Goal: Book appointment/travel/reservation

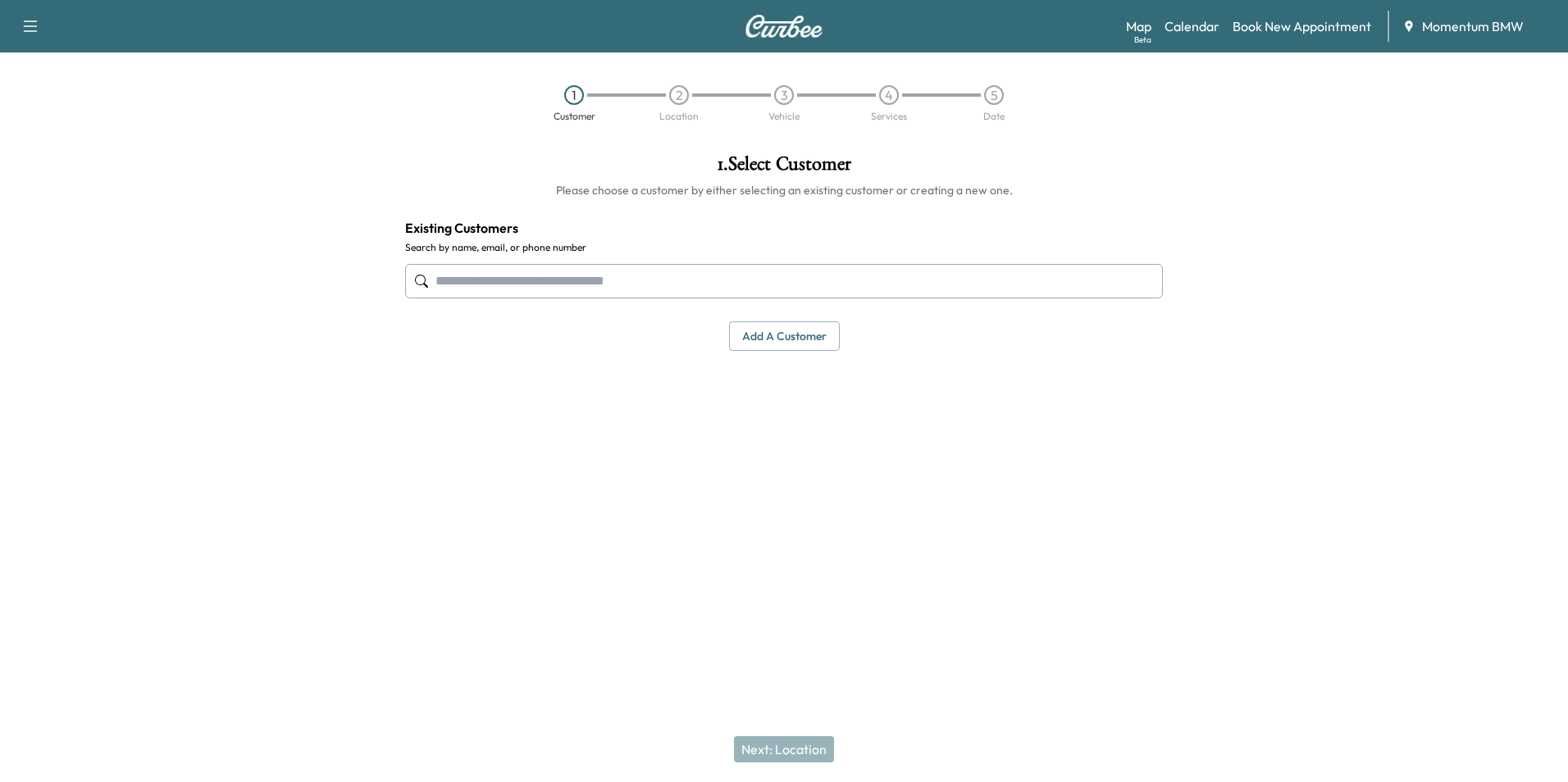
click at [1361, 511] on div at bounding box center [1373, 337] width 392 height 391
click at [1206, 29] on link "Calendar" at bounding box center [1192, 26] width 55 height 20
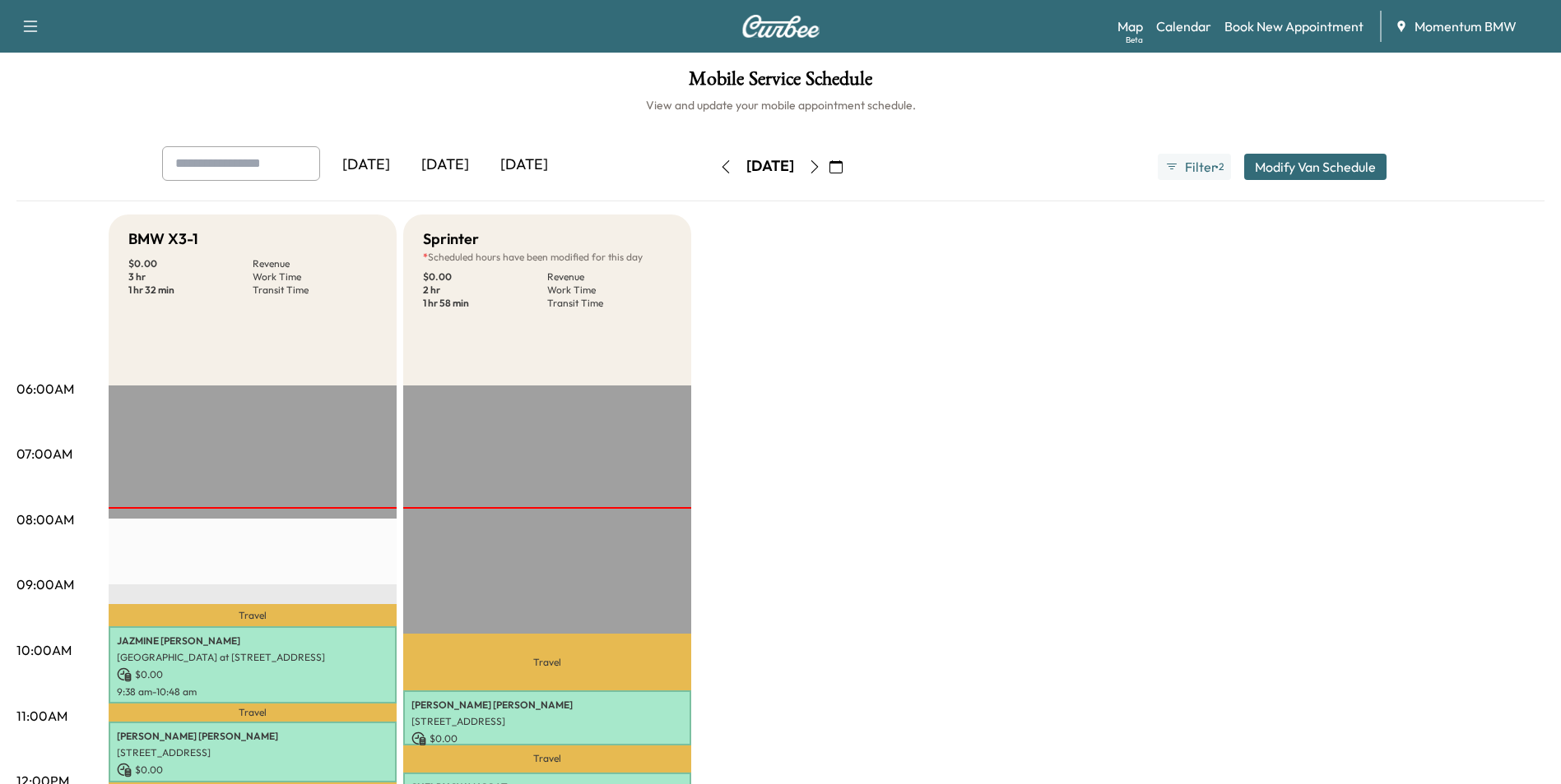
click at [721, 170] on icon "button" at bounding box center [725, 166] width 8 height 13
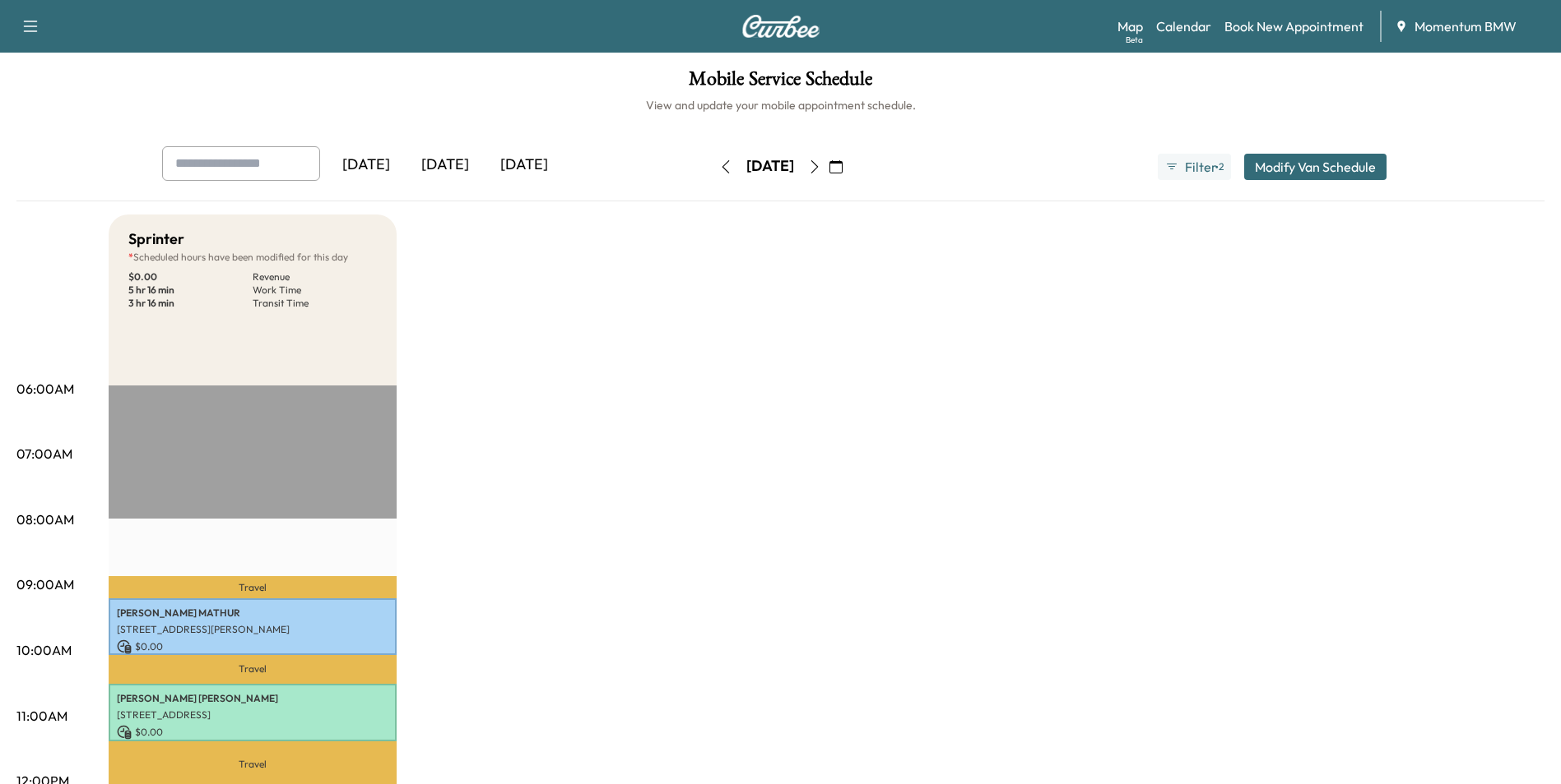
click at [843, 168] on icon "button" at bounding box center [835, 166] width 13 height 13
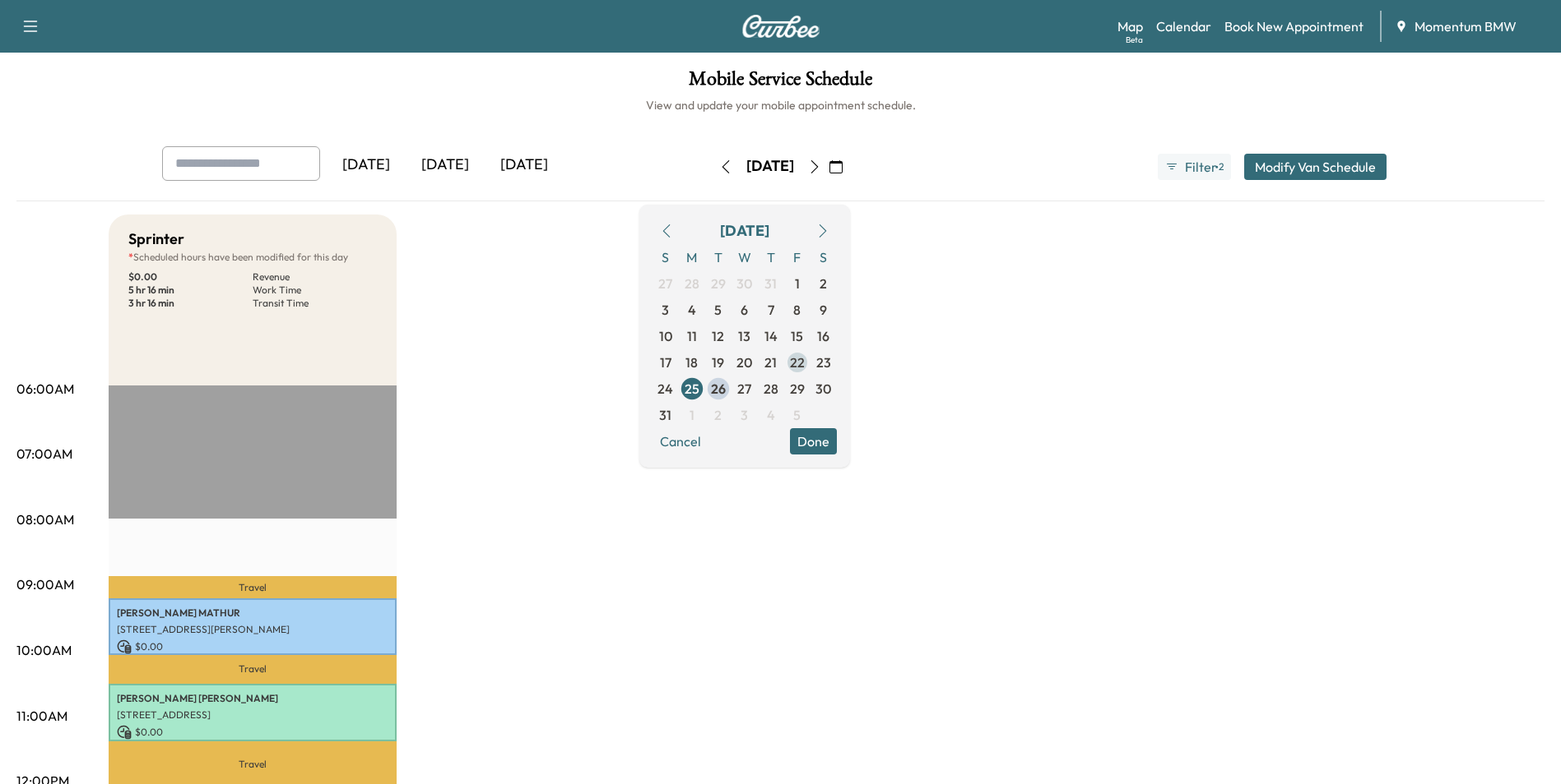
click at [804, 367] on span "22" at bounding box center [796, 363] width 15 height 20
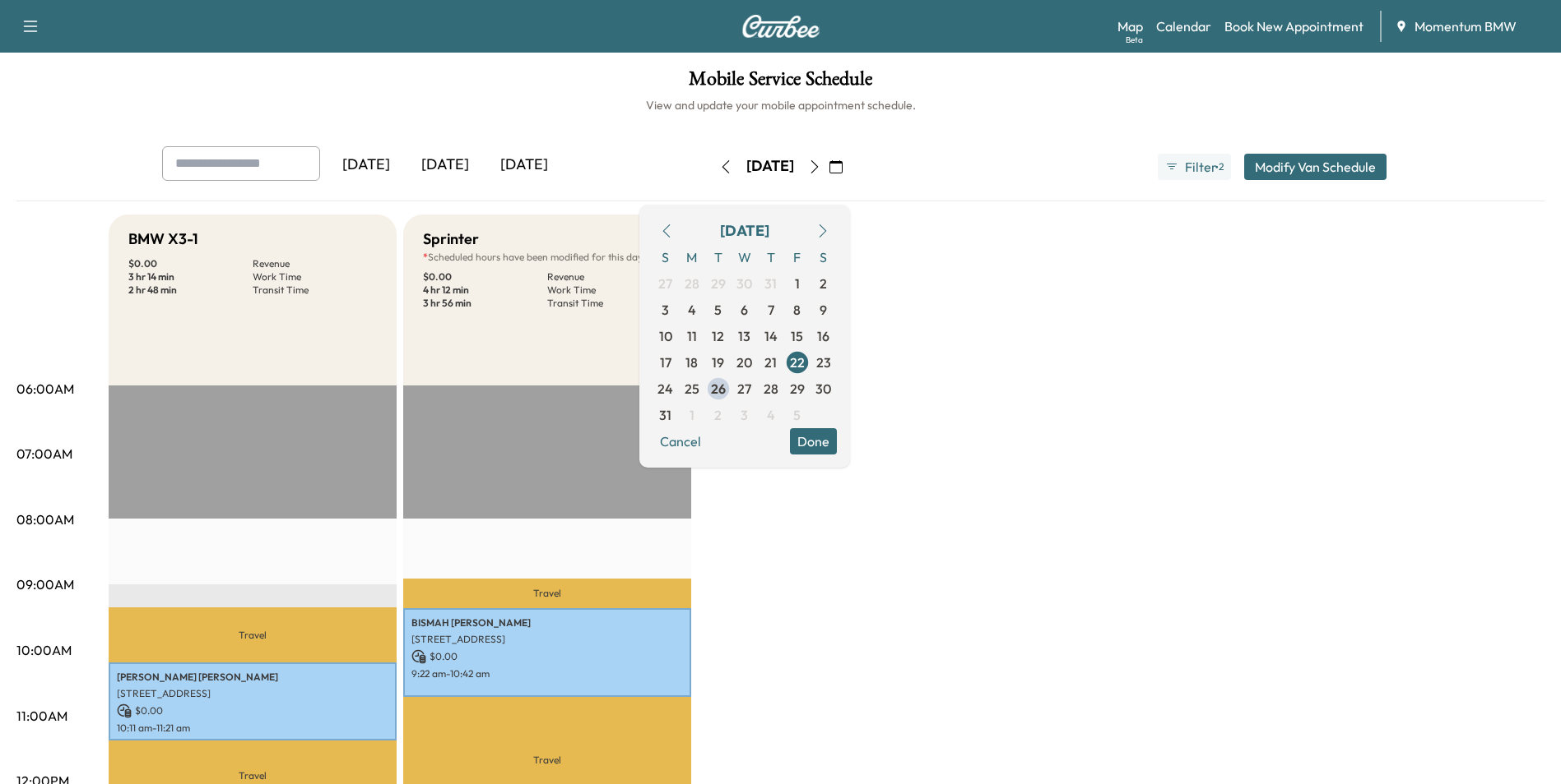
click at [843, 169] on icon "button" at bounding box center [835, 166] width 13 height 13
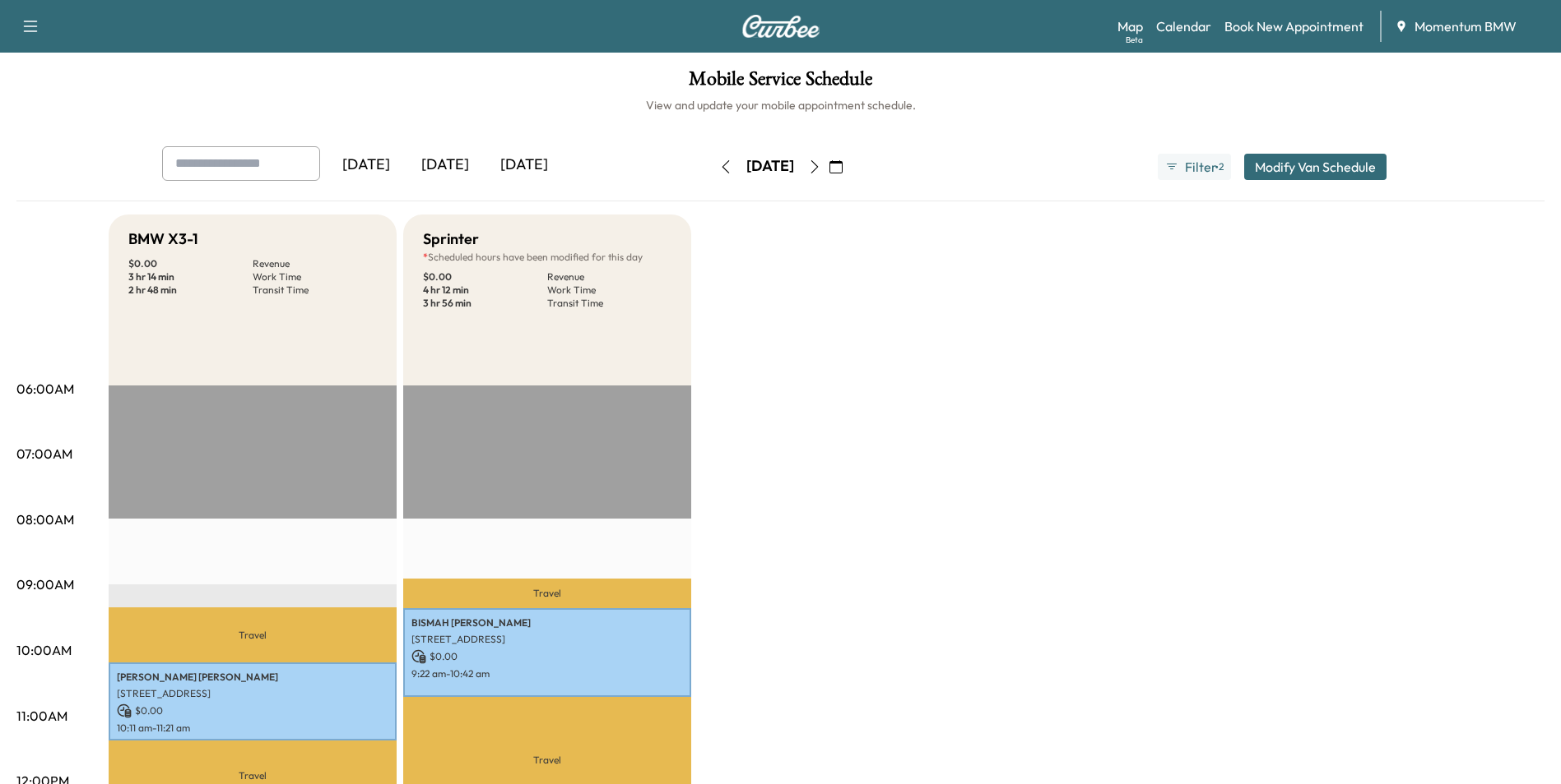
click at [843, 168] on icon "button" at bounding box center [835, 166] width 13 height 13
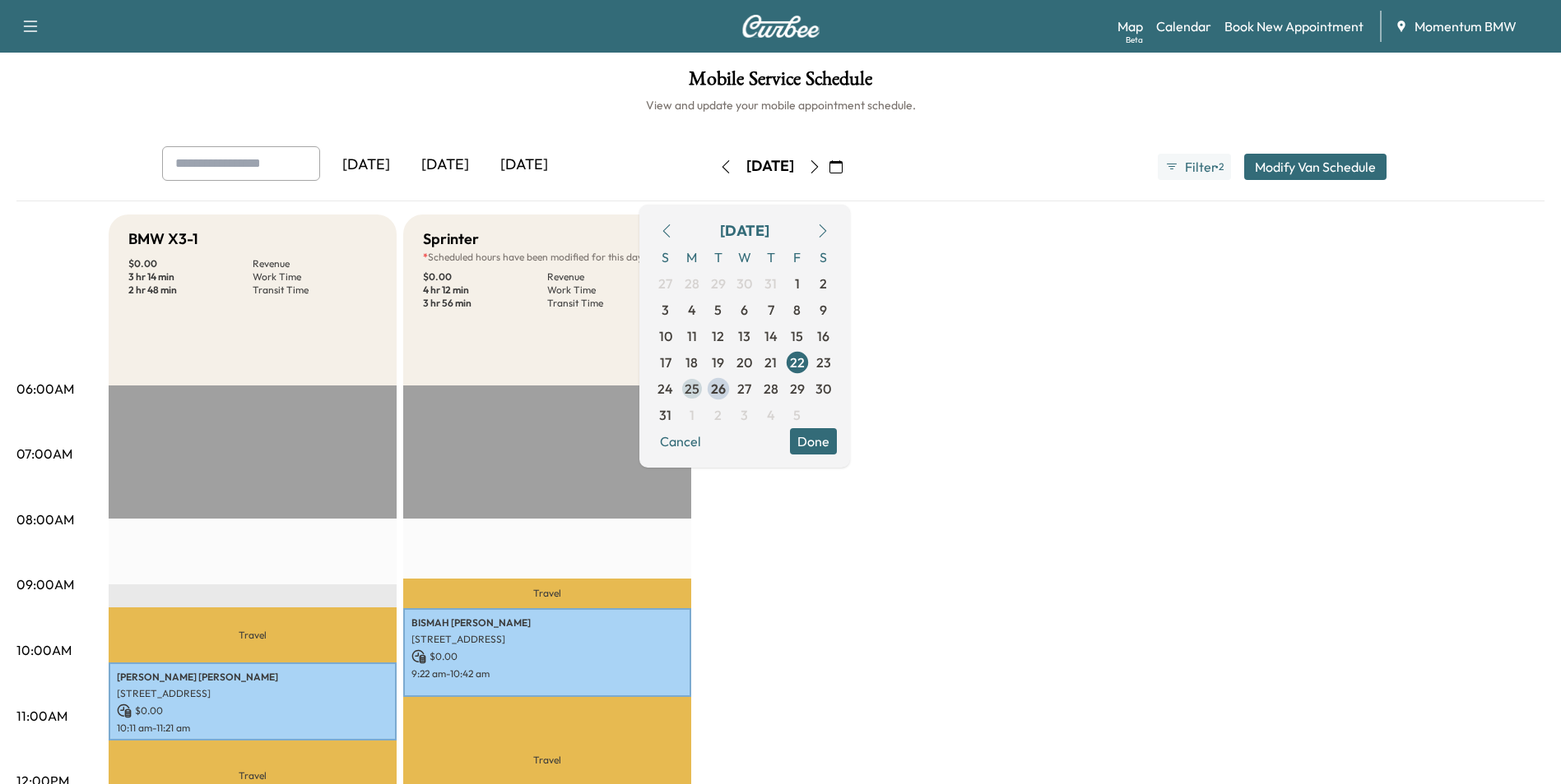
click at [699, 391] on span "25" at bounding box center [691, 389] width 15 height 20
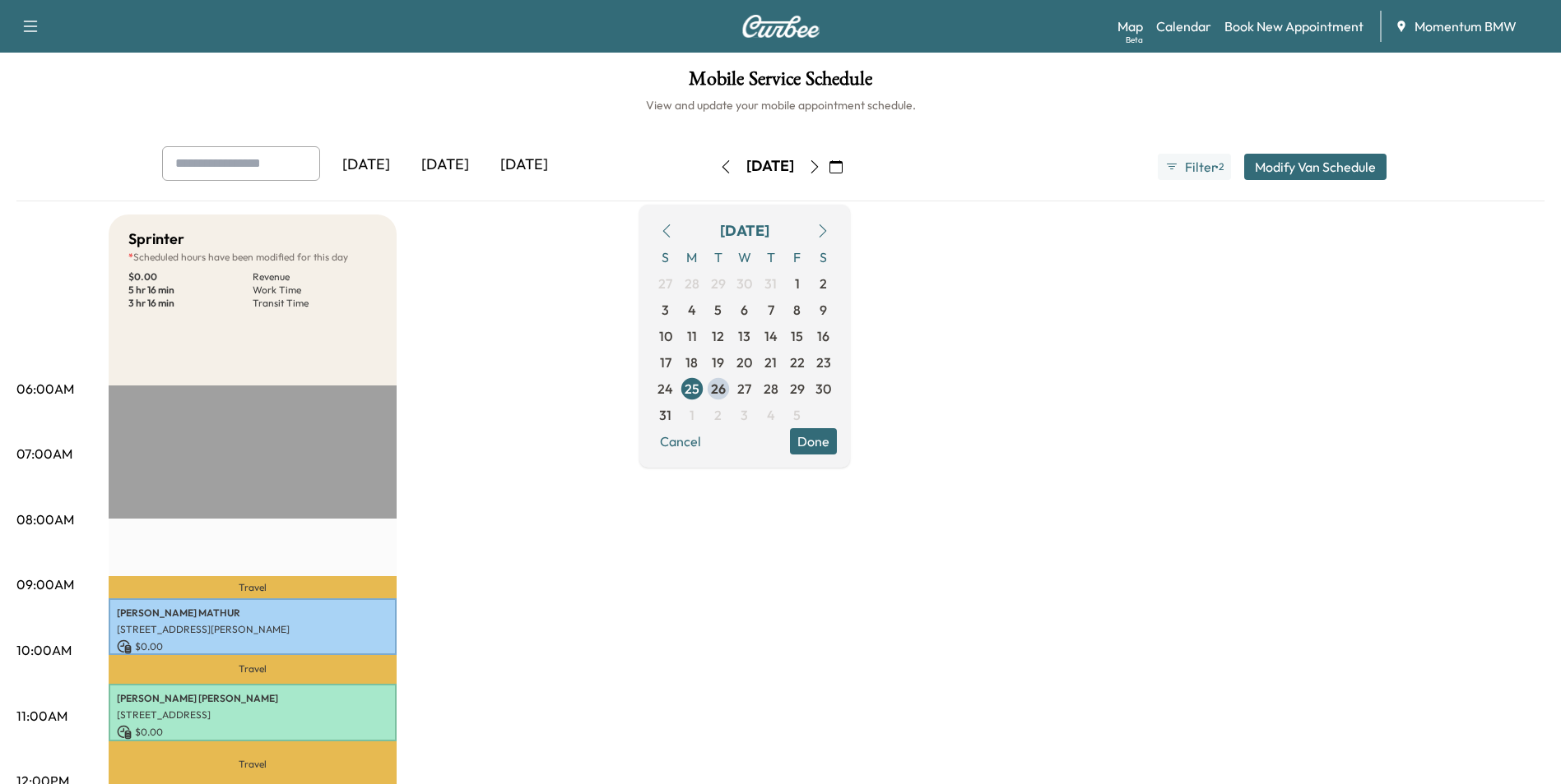
click at [837, 443] on button "Done" at bounding box center [813, 441] width 47 height 27
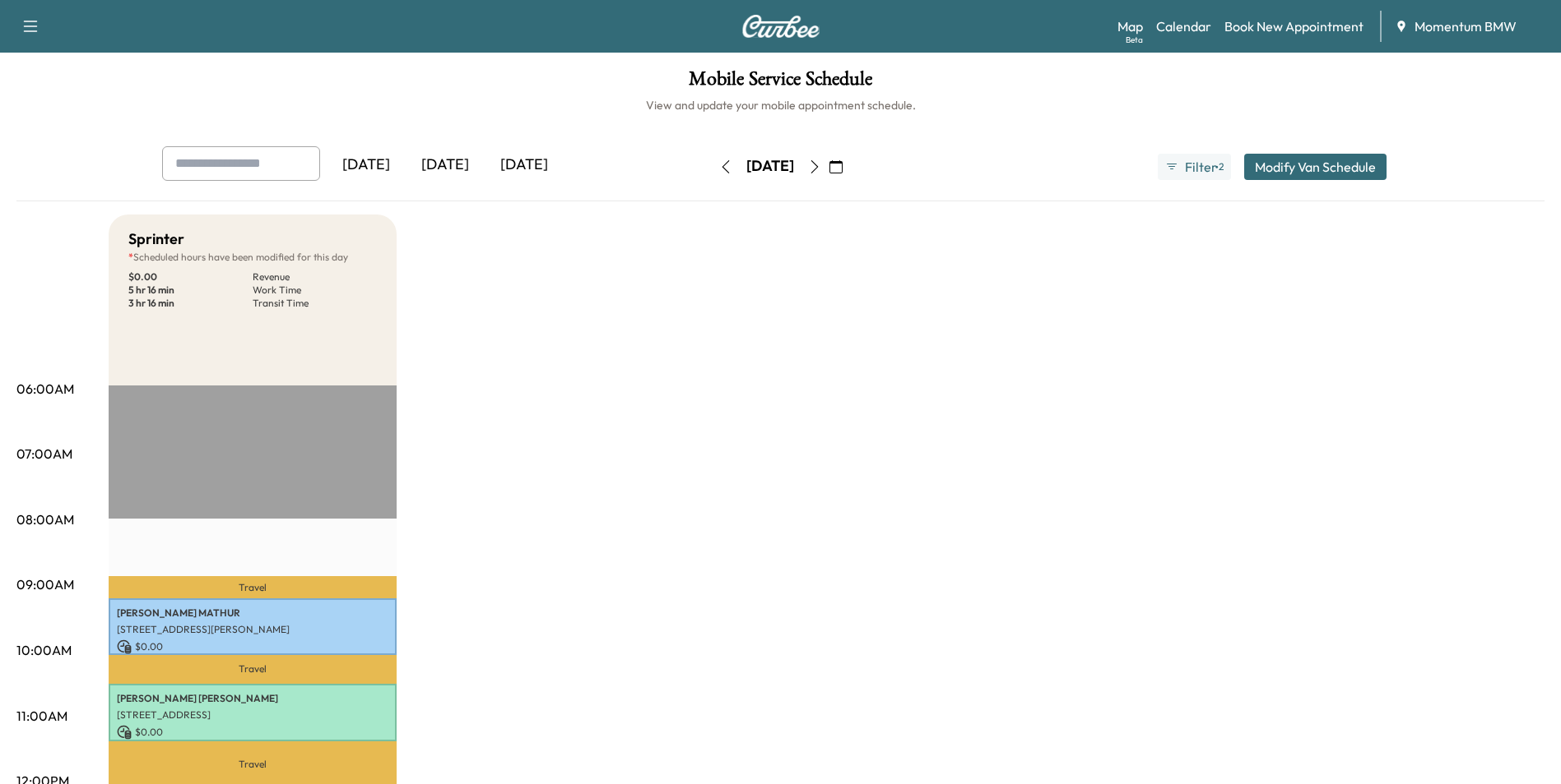
click at [821, 164] on icon "button" at bounding box center [814, 166] width 13 height 13
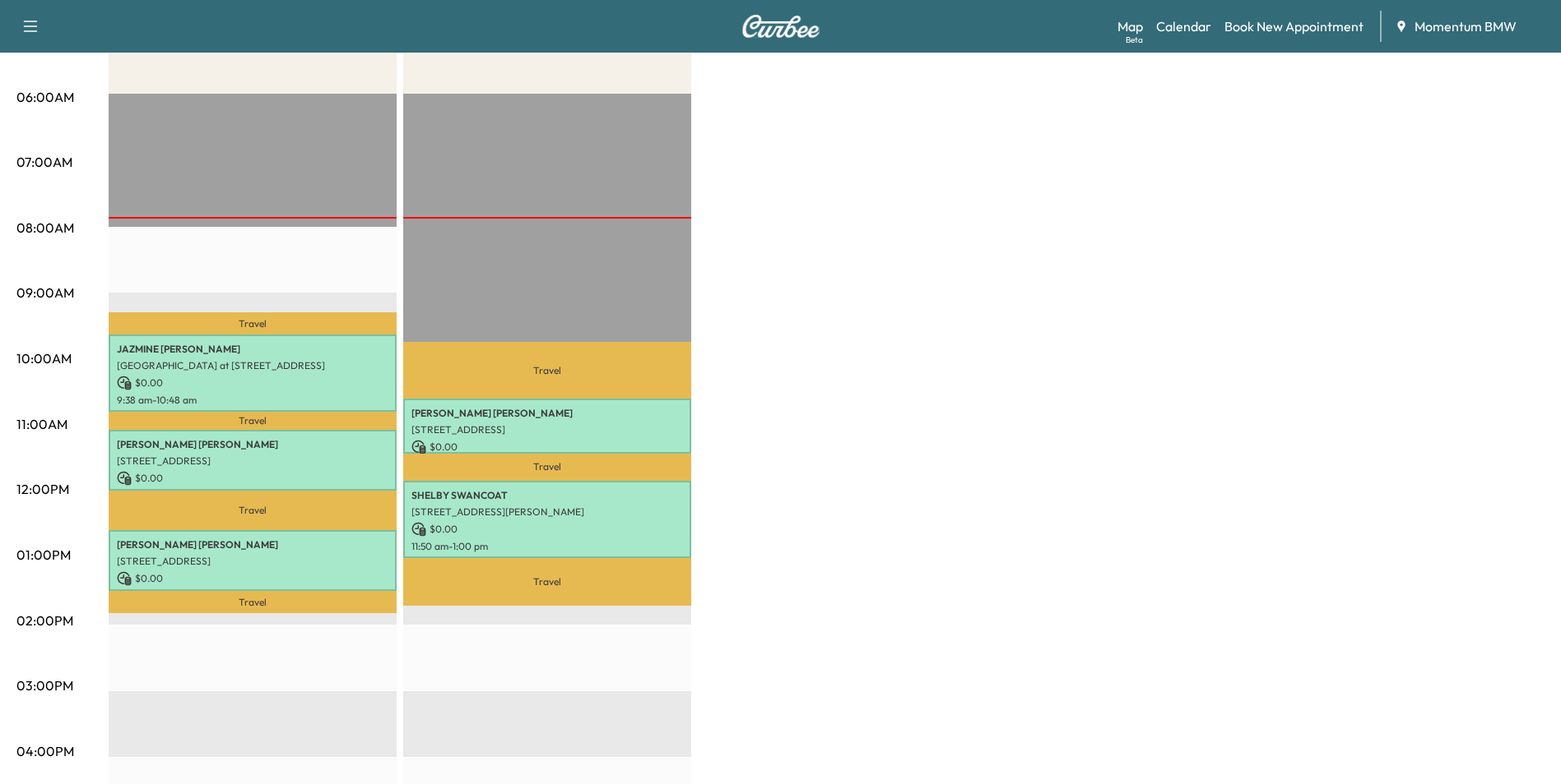
scroll to position [329, 0]
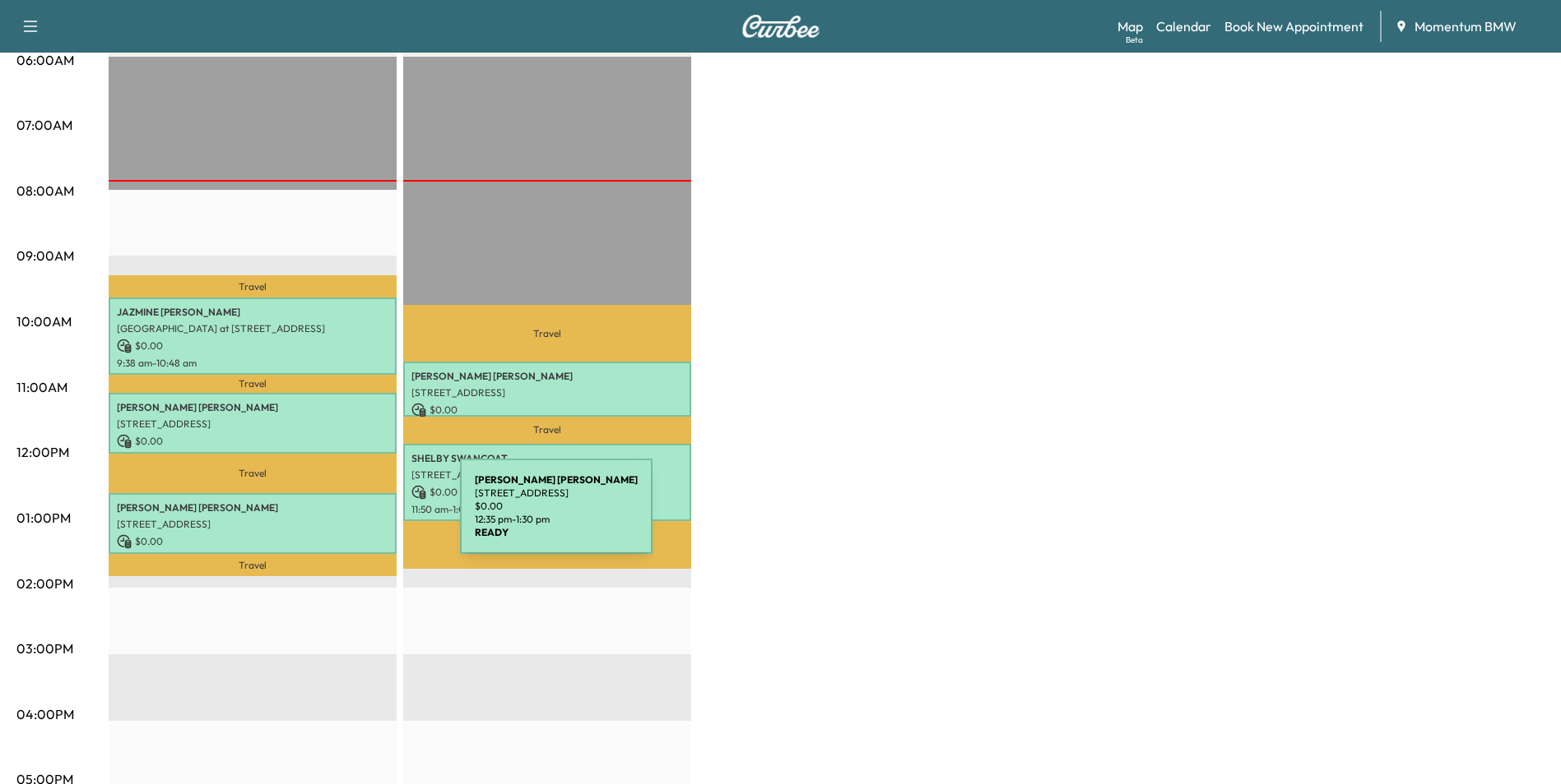
click at [337, 518] on p "[STREET_ADDRESS]" at bounding box center [253, 524] width 272 height 13
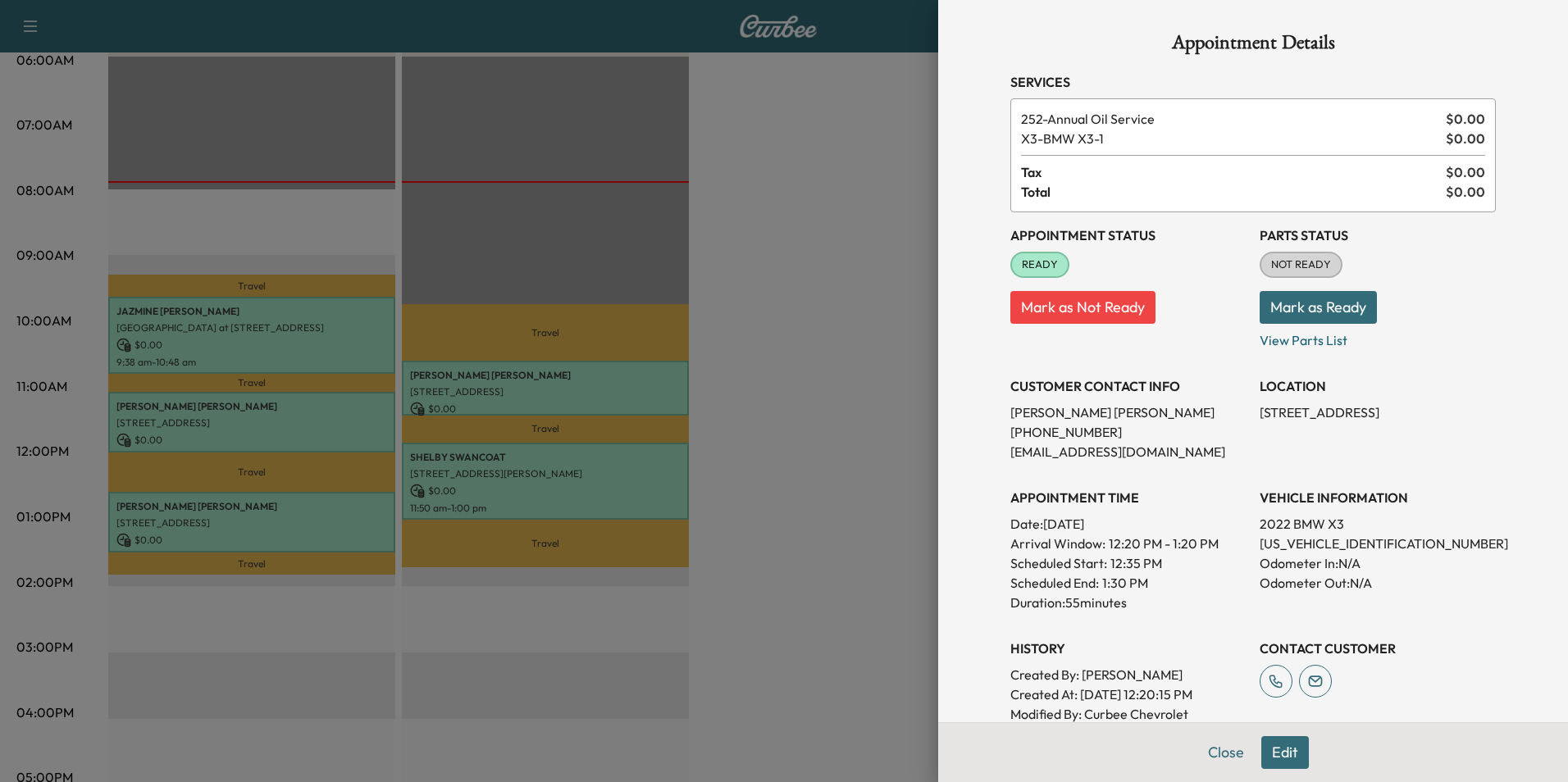
click at [1282, 756] on button "Edit" at bounding box center [1284, 753] width 47 height 32
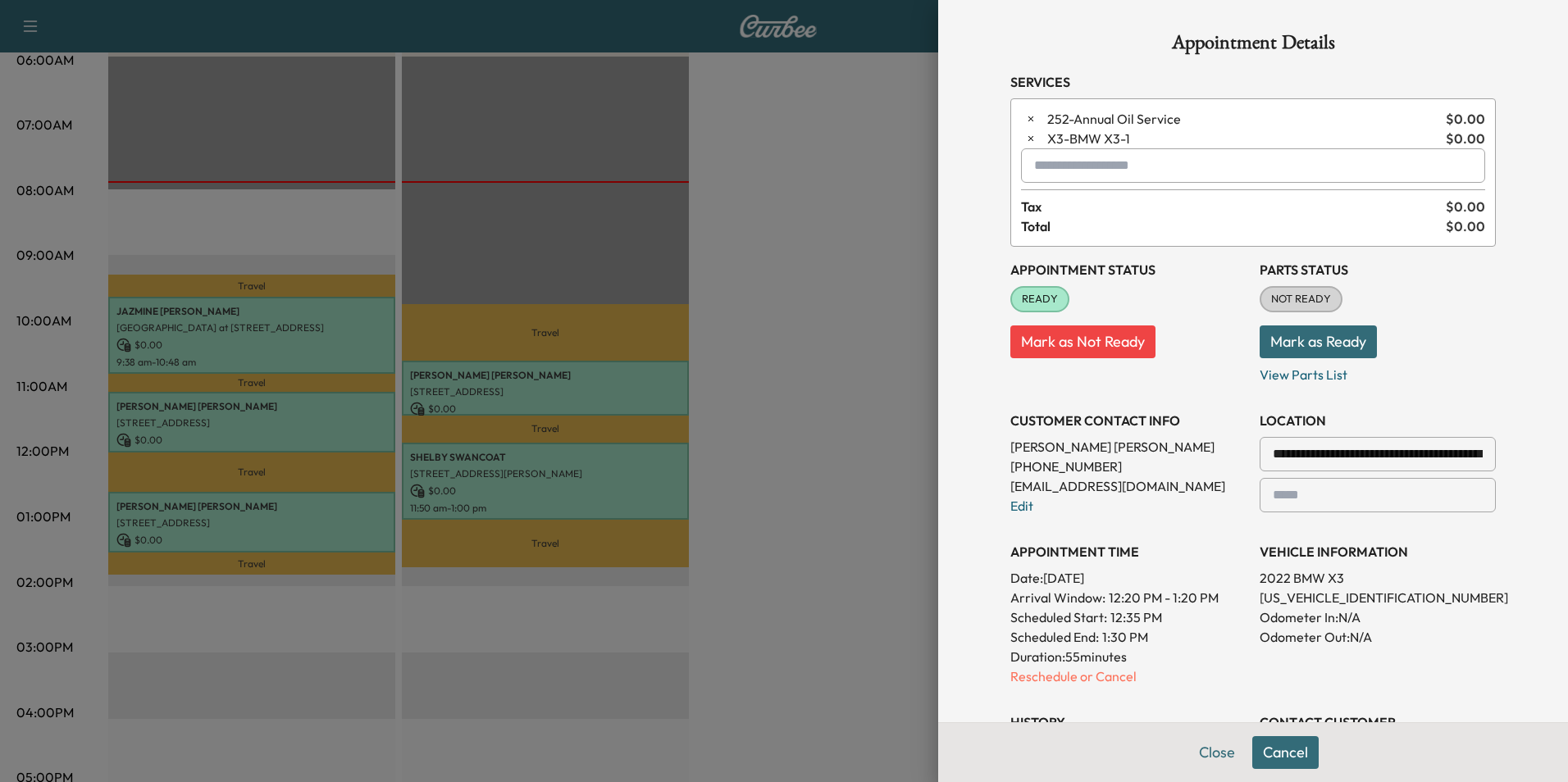
click at [1242, 172] on input "text" at bounding box center [1253, 165] width 464 height 34
click at [1198, 750] on button "Close" at bounding box center [1217, 753] width 58 height 32
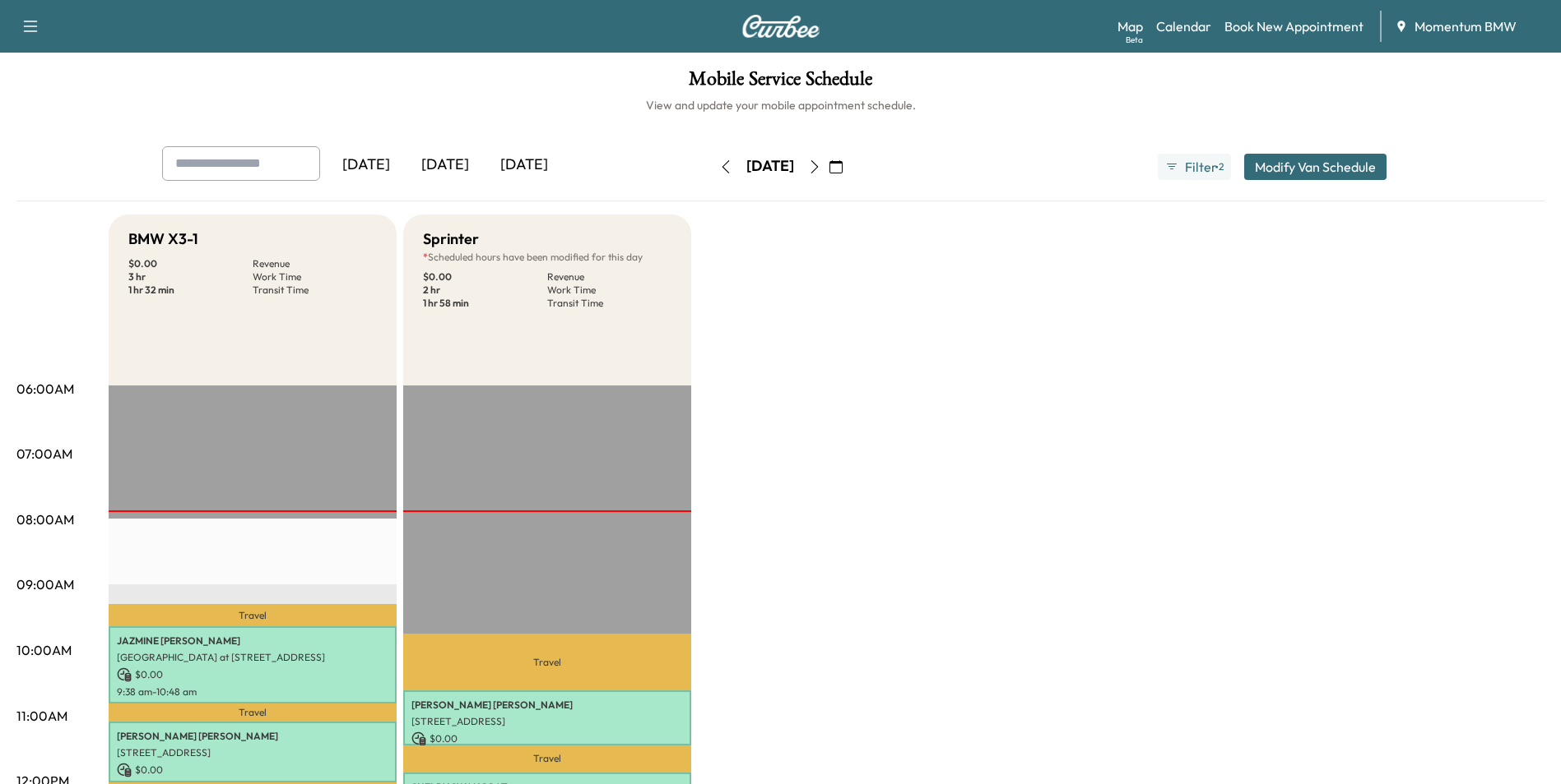
scroll to position [247, 0]
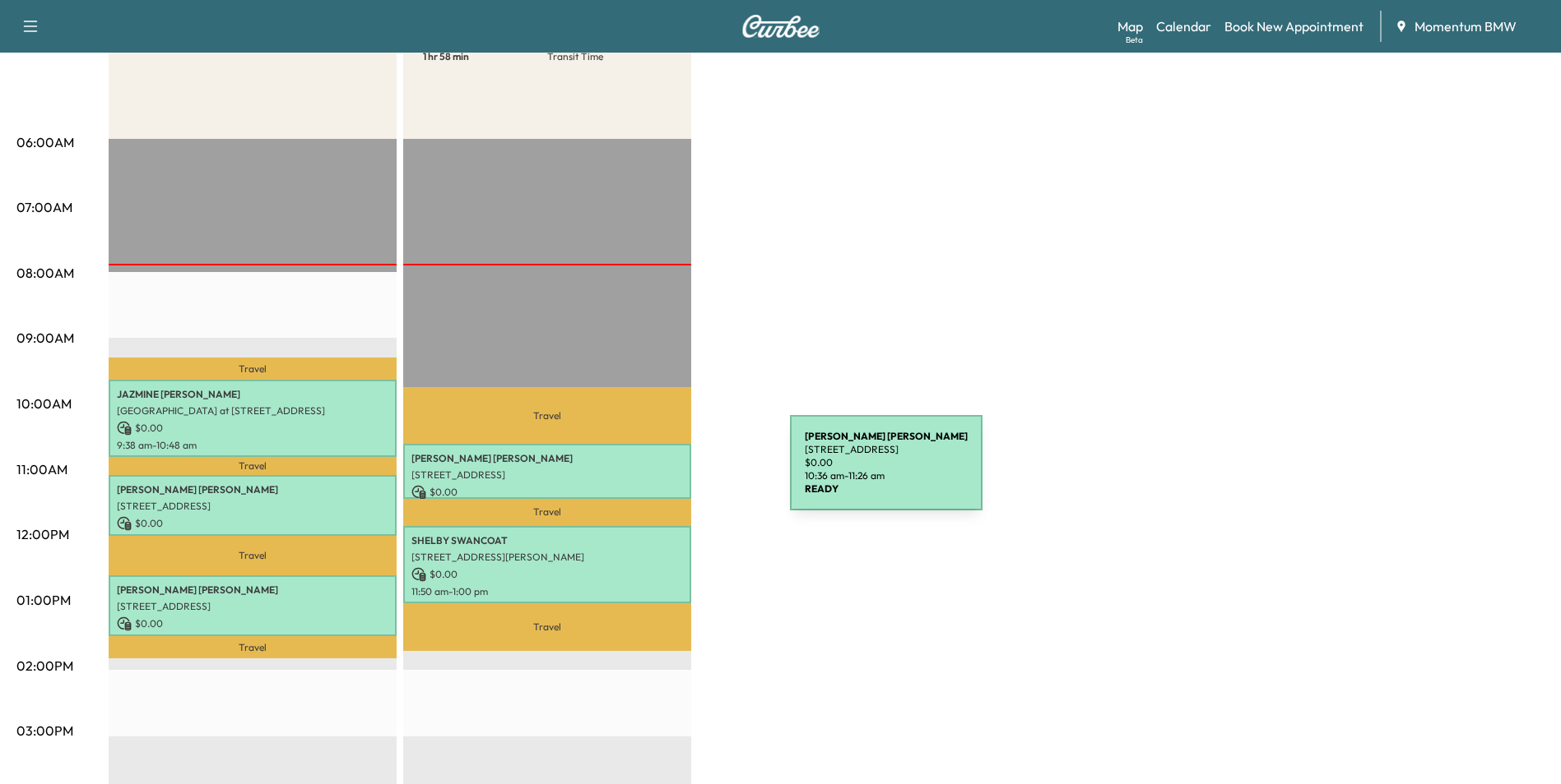
click at [666, 473] on p "[STREET_ADDRESS]" at bounding box center [547, 474] width 272 height 13
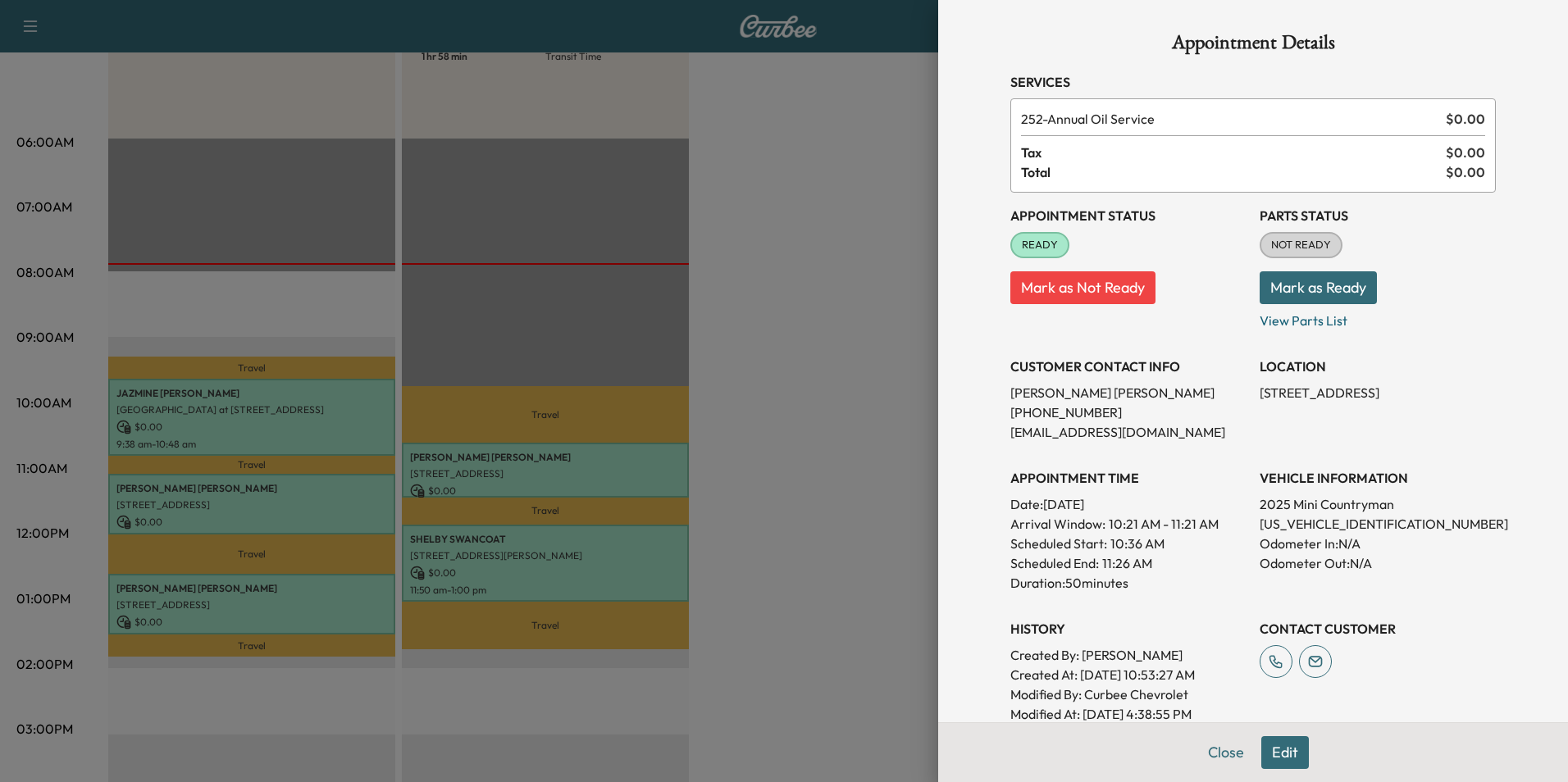
click at [1279, 755] on button "Edit" at bounding box center [1284, 753] width 47 height 32
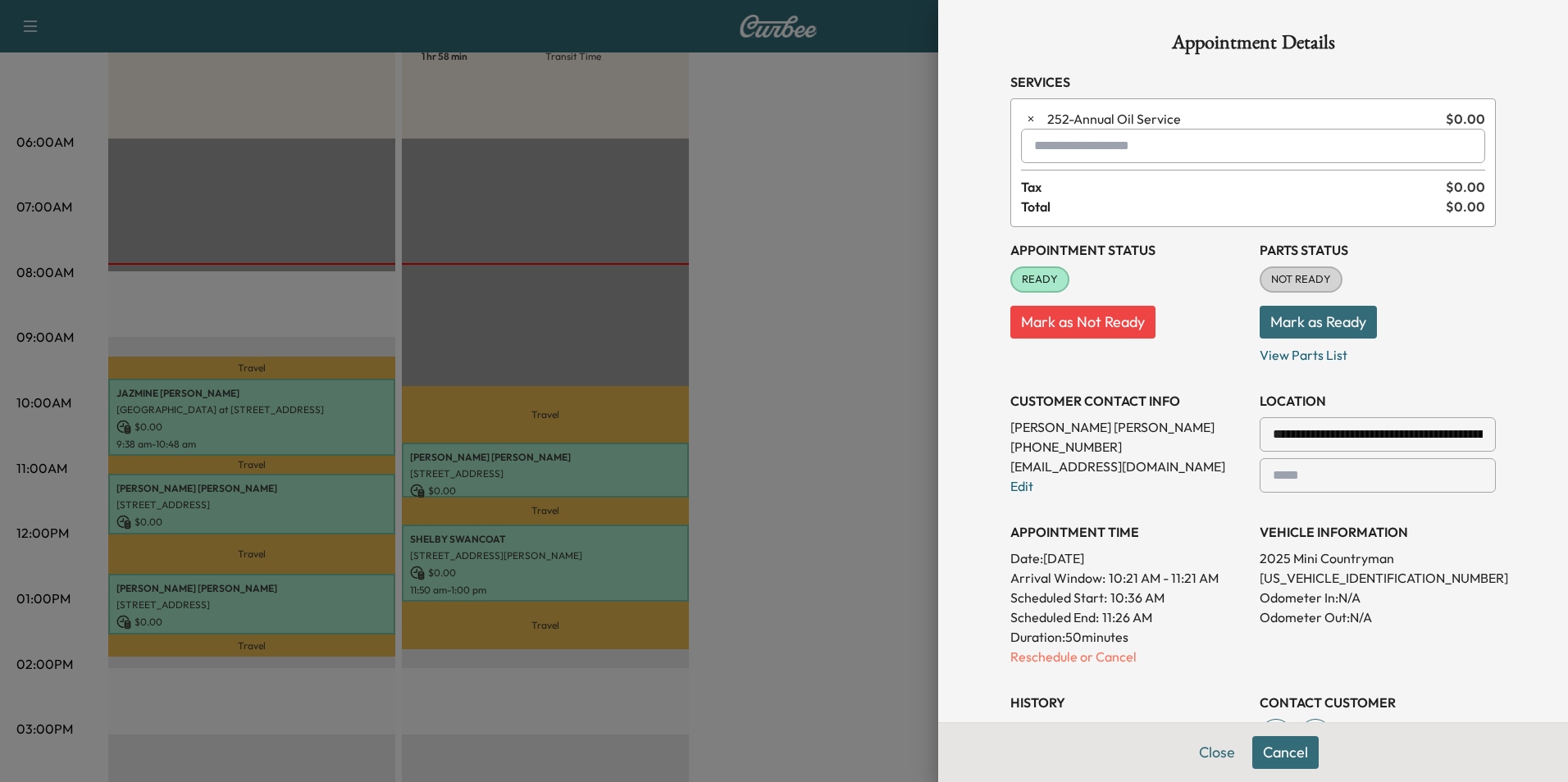
click at [1150, 147] on input "text" at bounding box center [1253, 145] width 464 height 34
type input "*"
type input "*******"
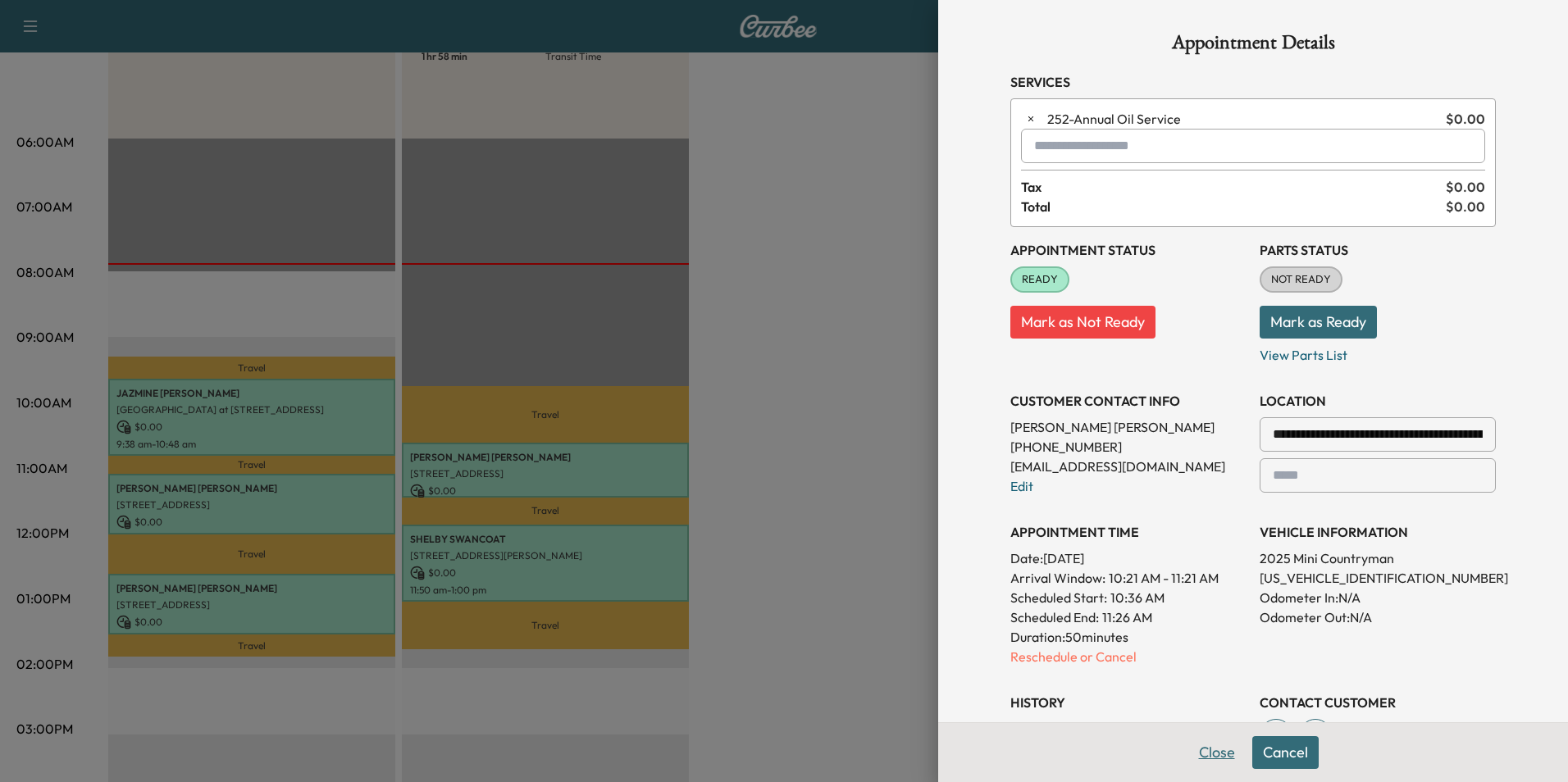
click at [1216, 756] on button "Close" at bounding box center [1217, 753] width 58 height 32
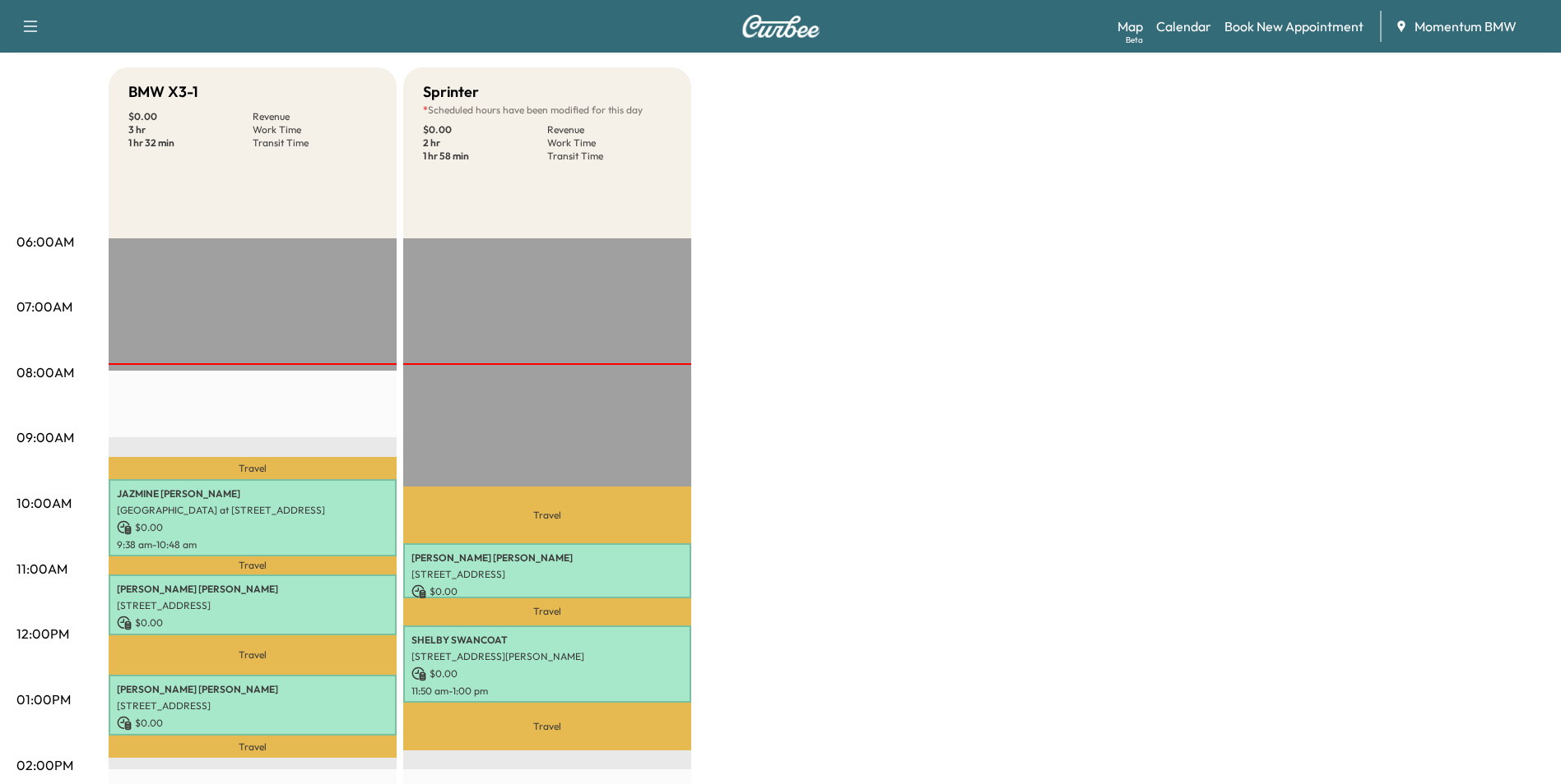
scroll to position [164, 0]
